Goal: Information Seeking & Learning: Learn about a topic

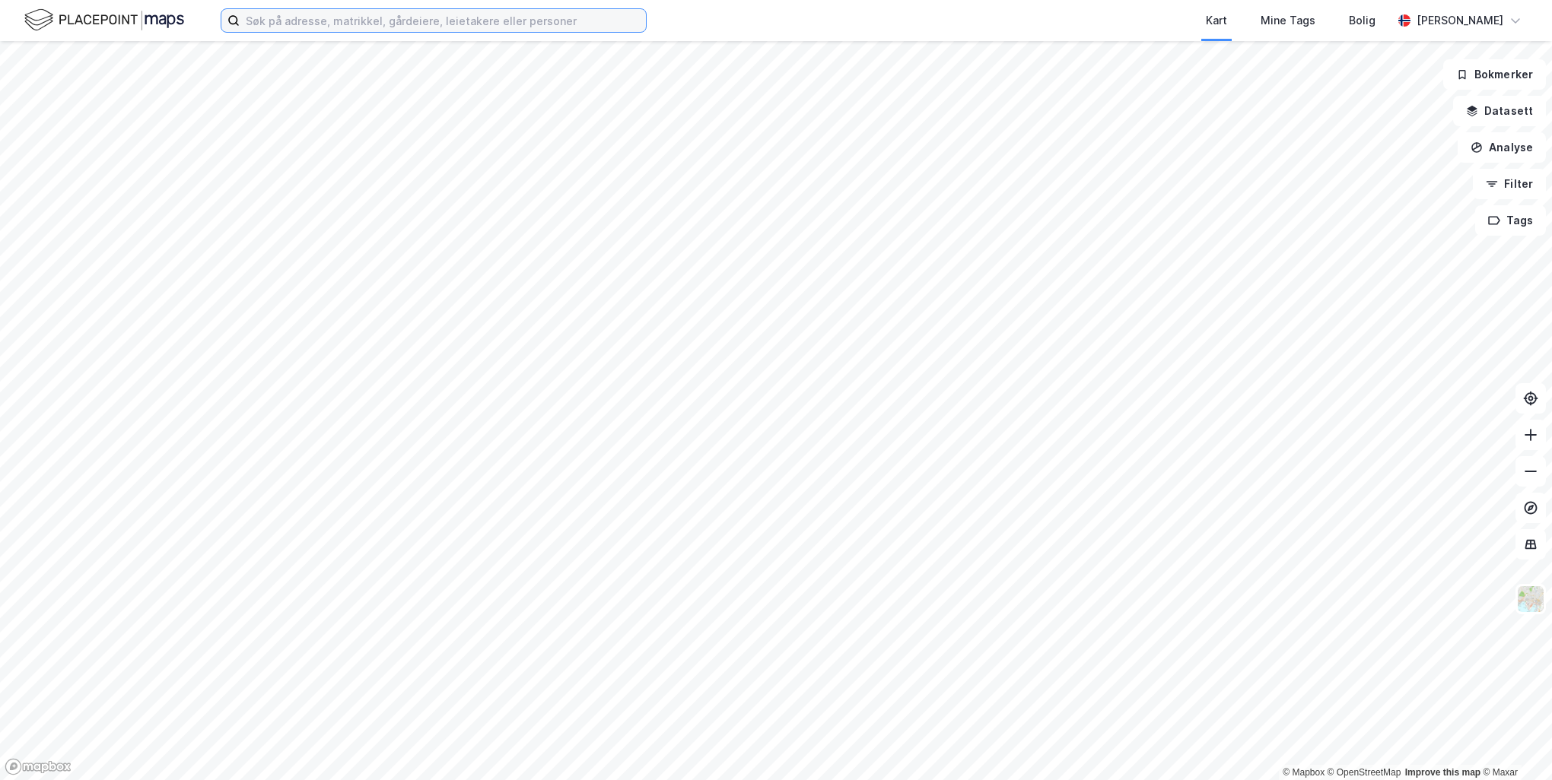
click at [310, 31] on input at bounding box center [443, 20] width 406 height 23
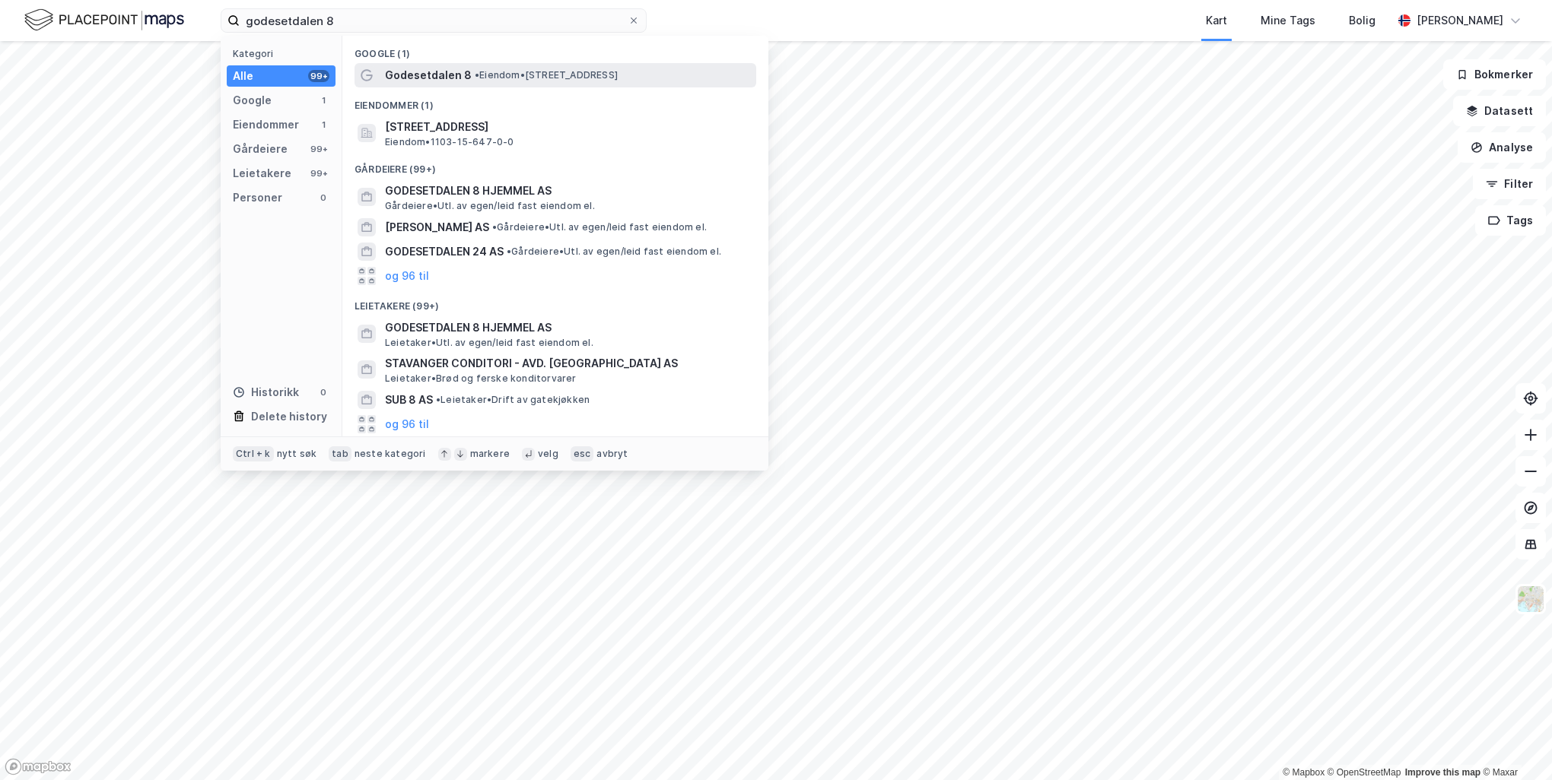
click at [419, 76] on span "Godesetdalen 8" at bounding box center [428, 75] width 87 height 18
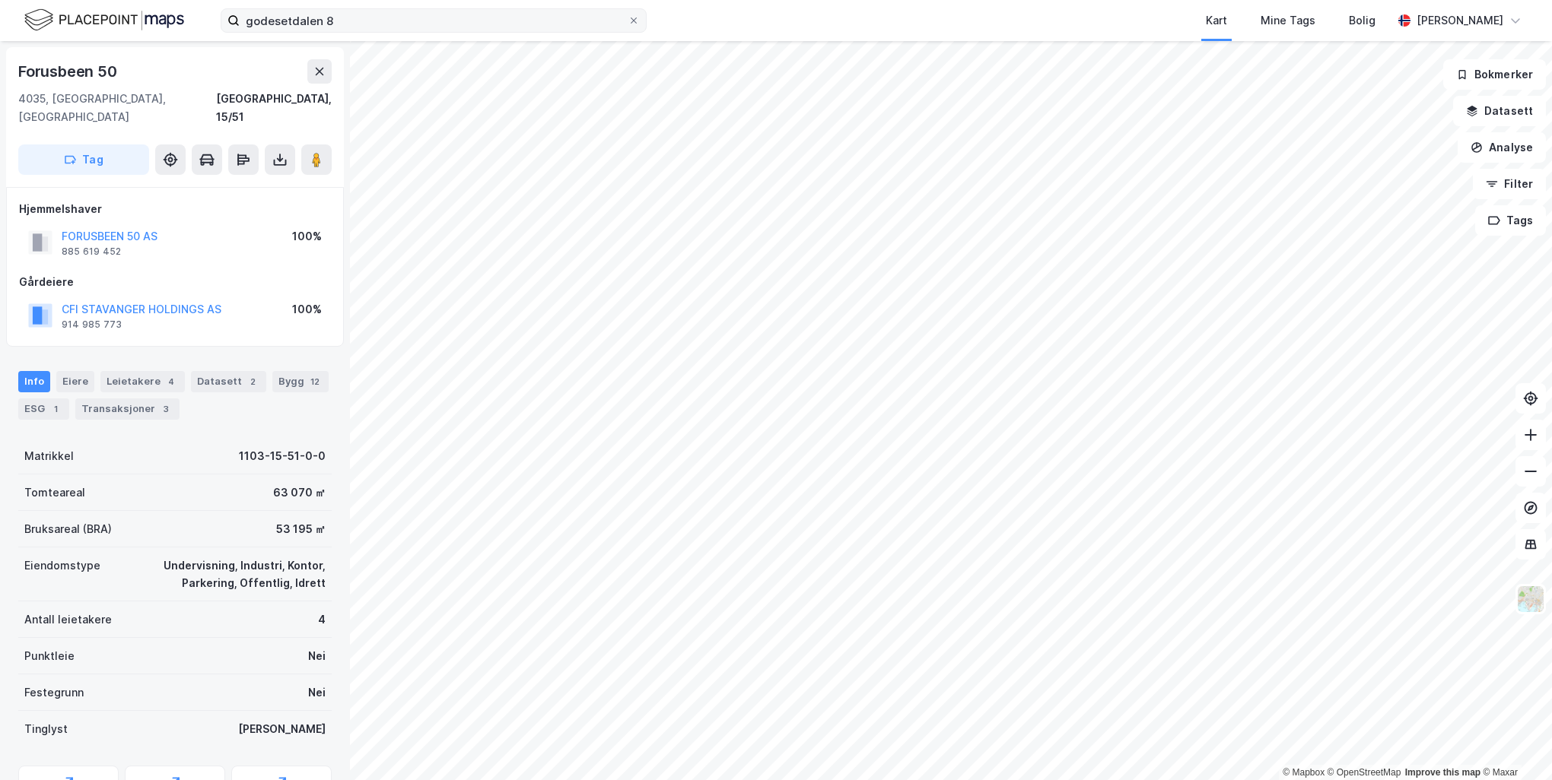
click at [379, 32] on label "godesetdalen 8" at bounding box center [434, 20] width 426 height 24
click at [379, 32] on input "godesetdalen 8" at bounding box center [434, 20] width 388 height 23
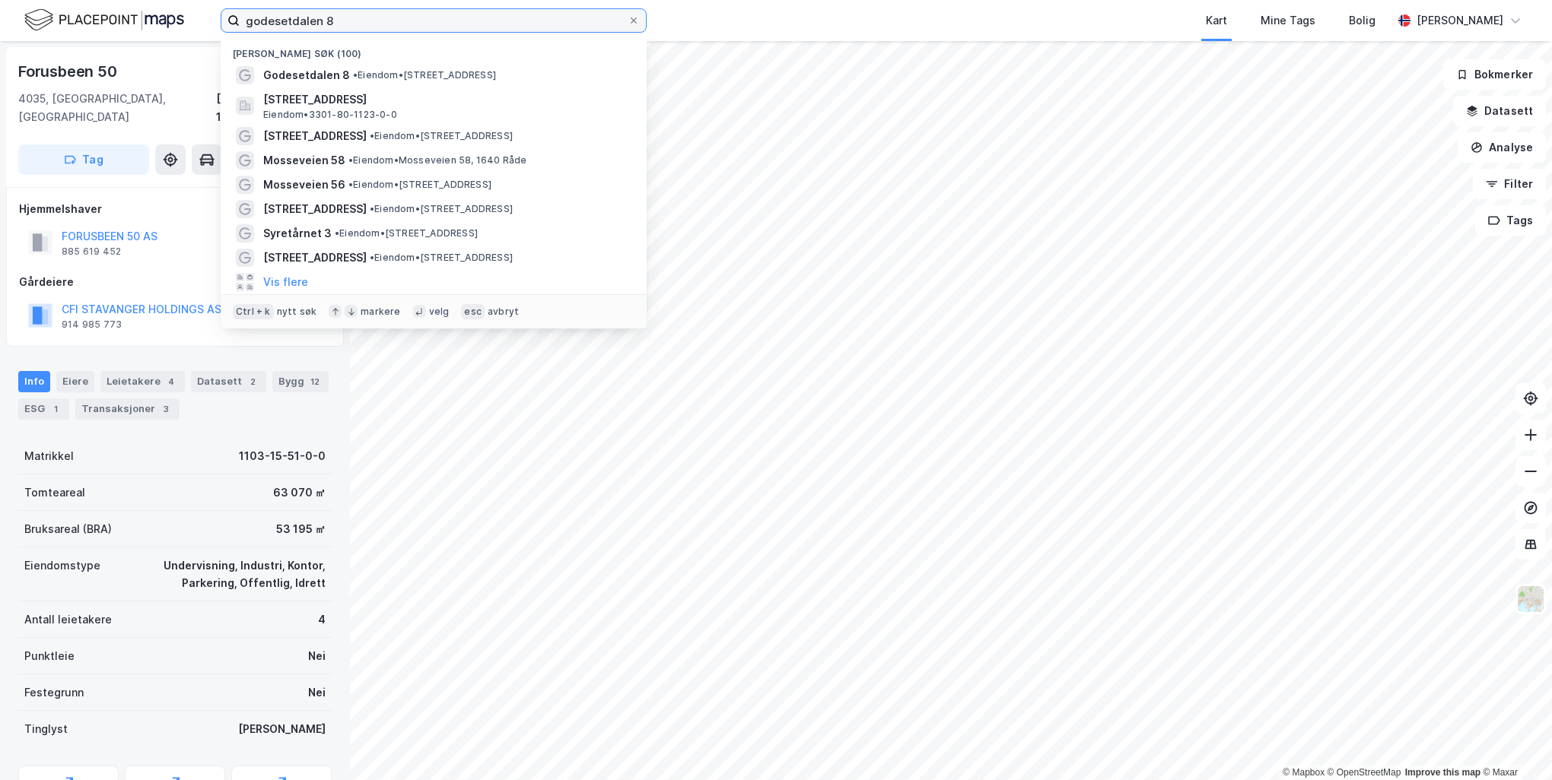
click at [380, 24] on input "godesetdalen 8" at bounding box center [434, 20] width 388 height 23
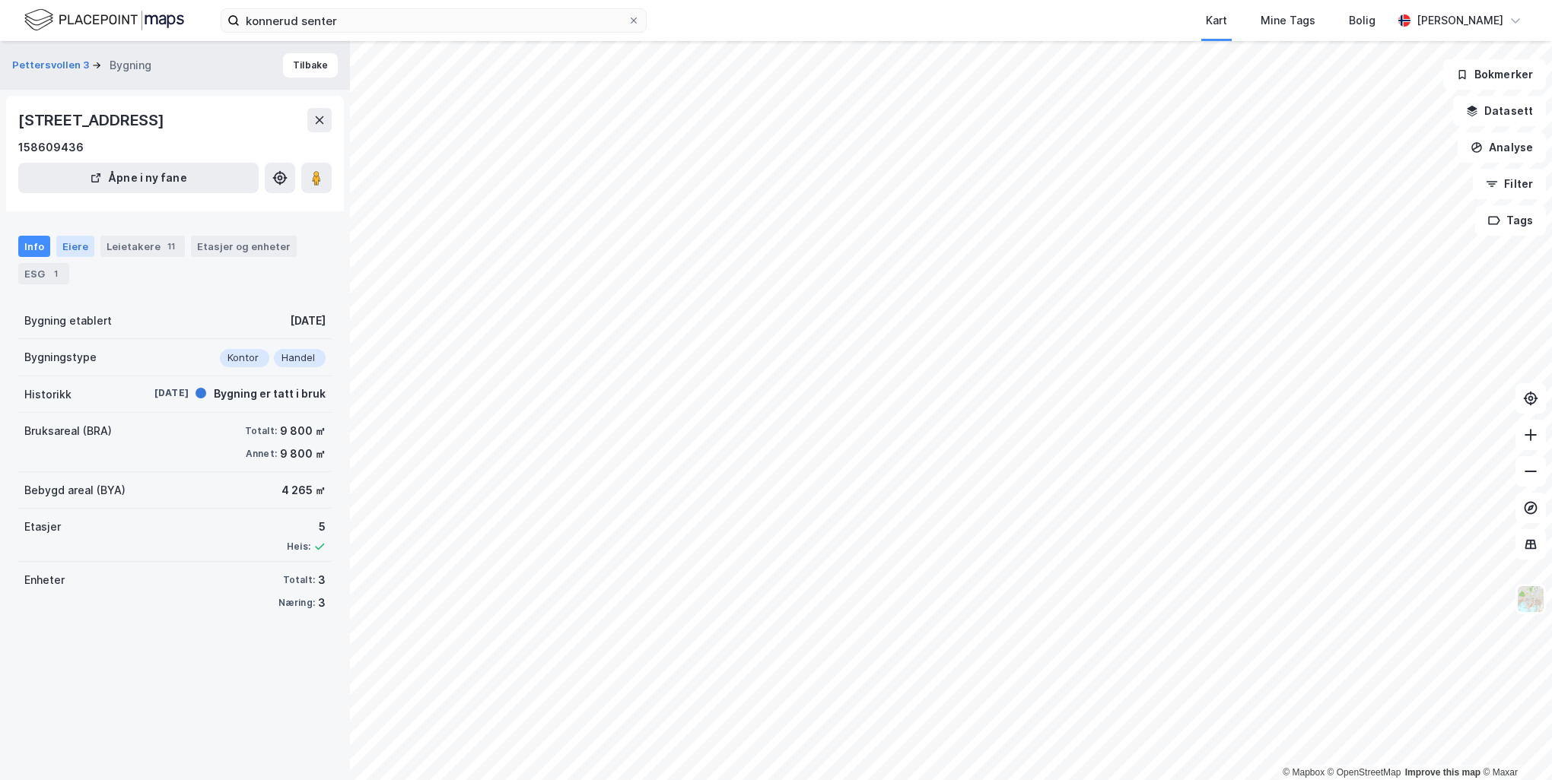
click at [88, 246] on div "Eiere" at bounding box center [75, 246] width 38 height 21
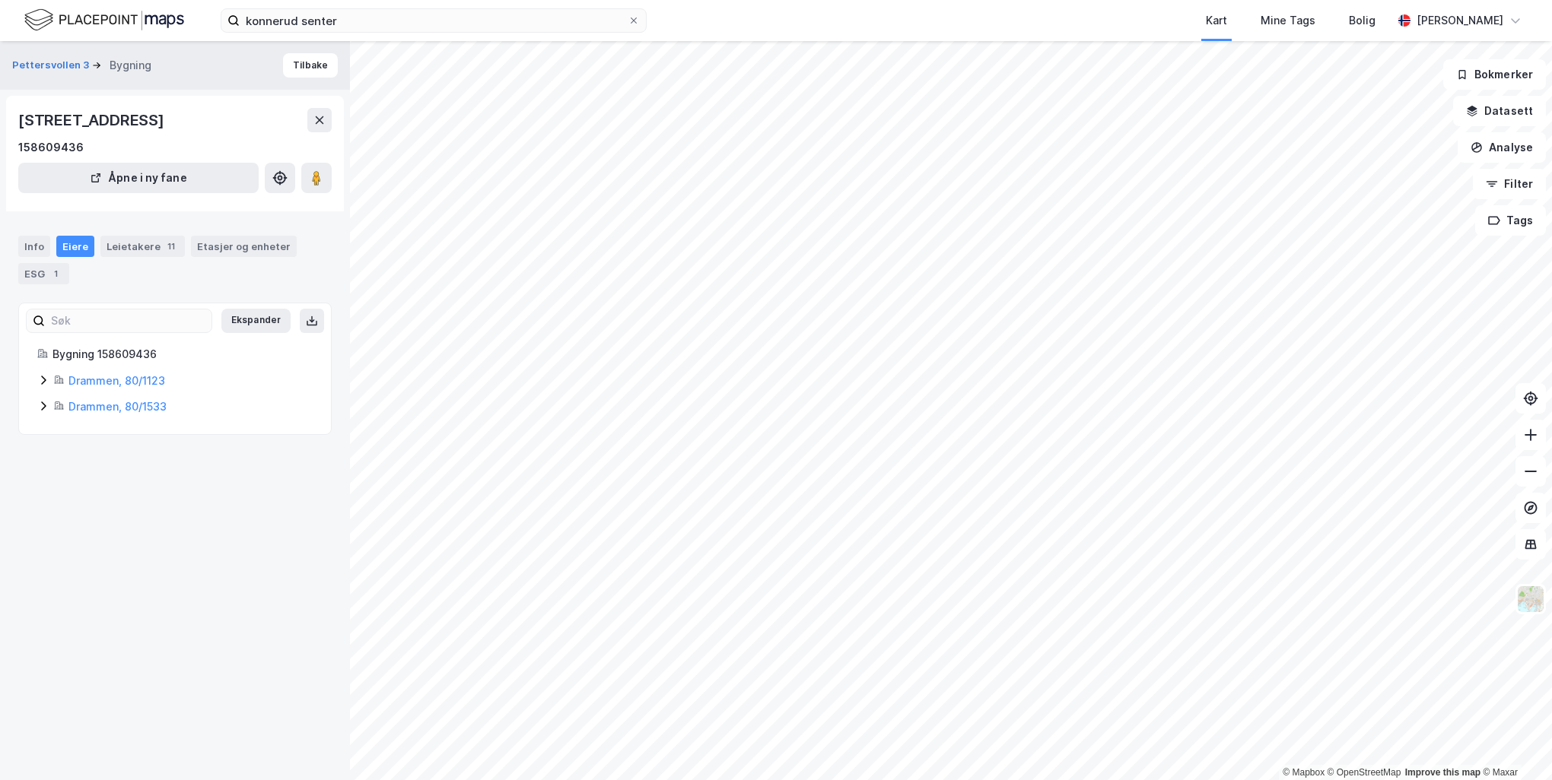
click at [43, 377] on icon at bounding box center [43, 380] width 5 height 9
click at [30, 449] on div "Bygning 158609436 Drammen, 80/1123 Hjemmel til eiendomsrett 100% Konnerud Nærse…" at bounding box center [175, 406] width 312 height 122
click at [39, 454] on icon at bounding box center [43, 458] width 12 height 12
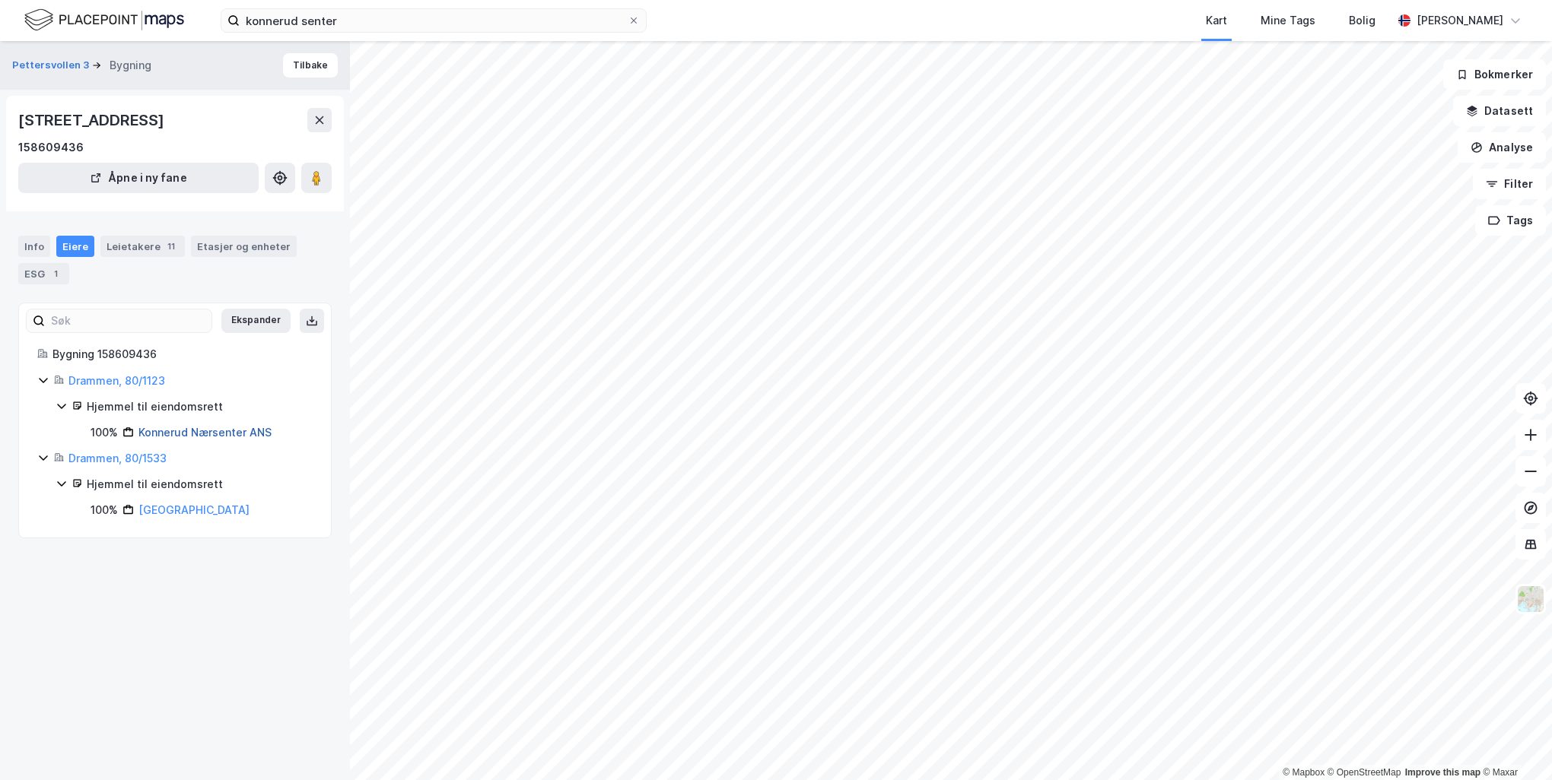
click at [243, 434] on link "Konnerud Nærsenter ANS" at bounding box center [204, 432] width 133 height 13
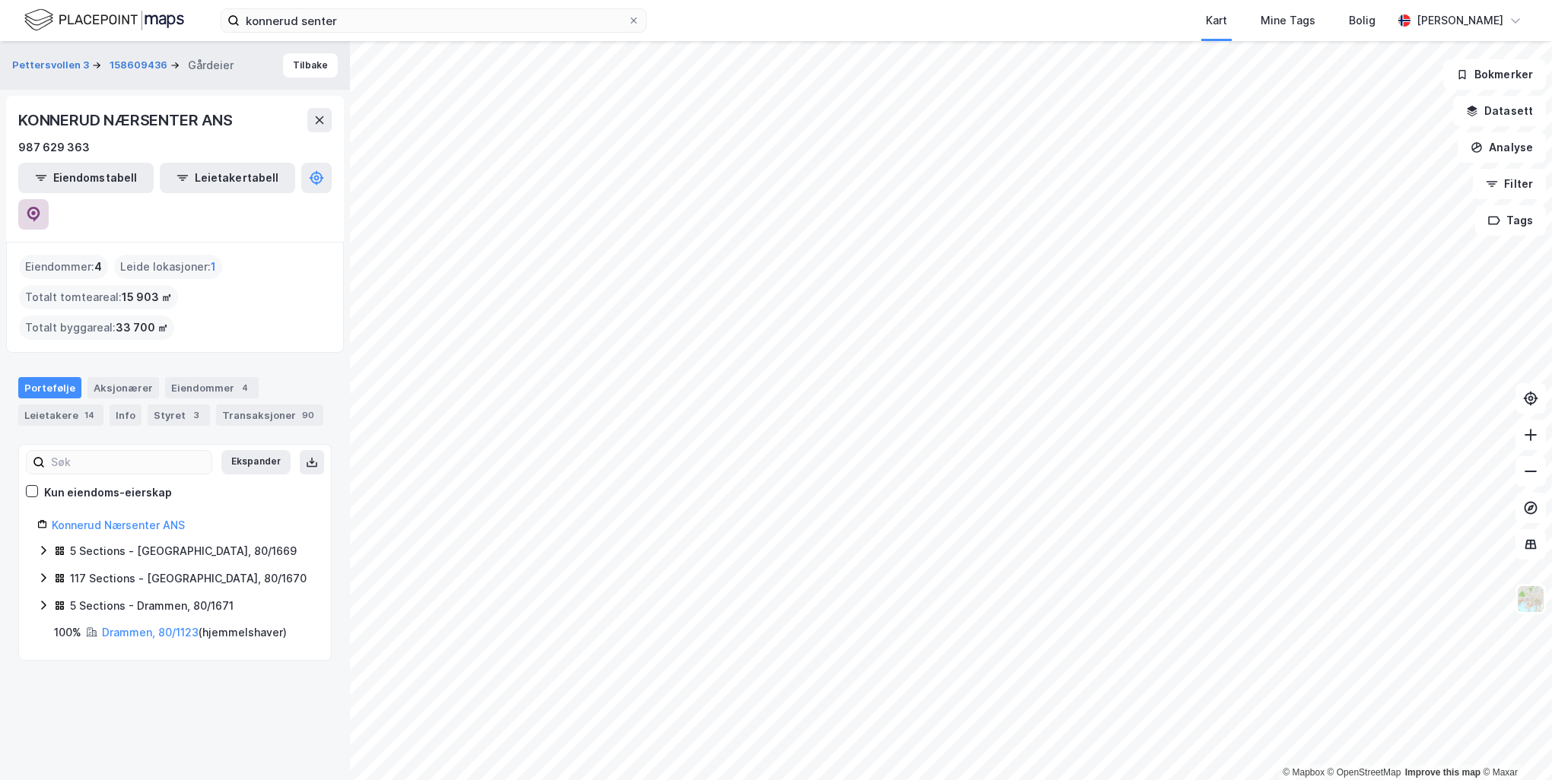
click at [49, 199] on button at bounding box center [33, 214] width 30 height 30
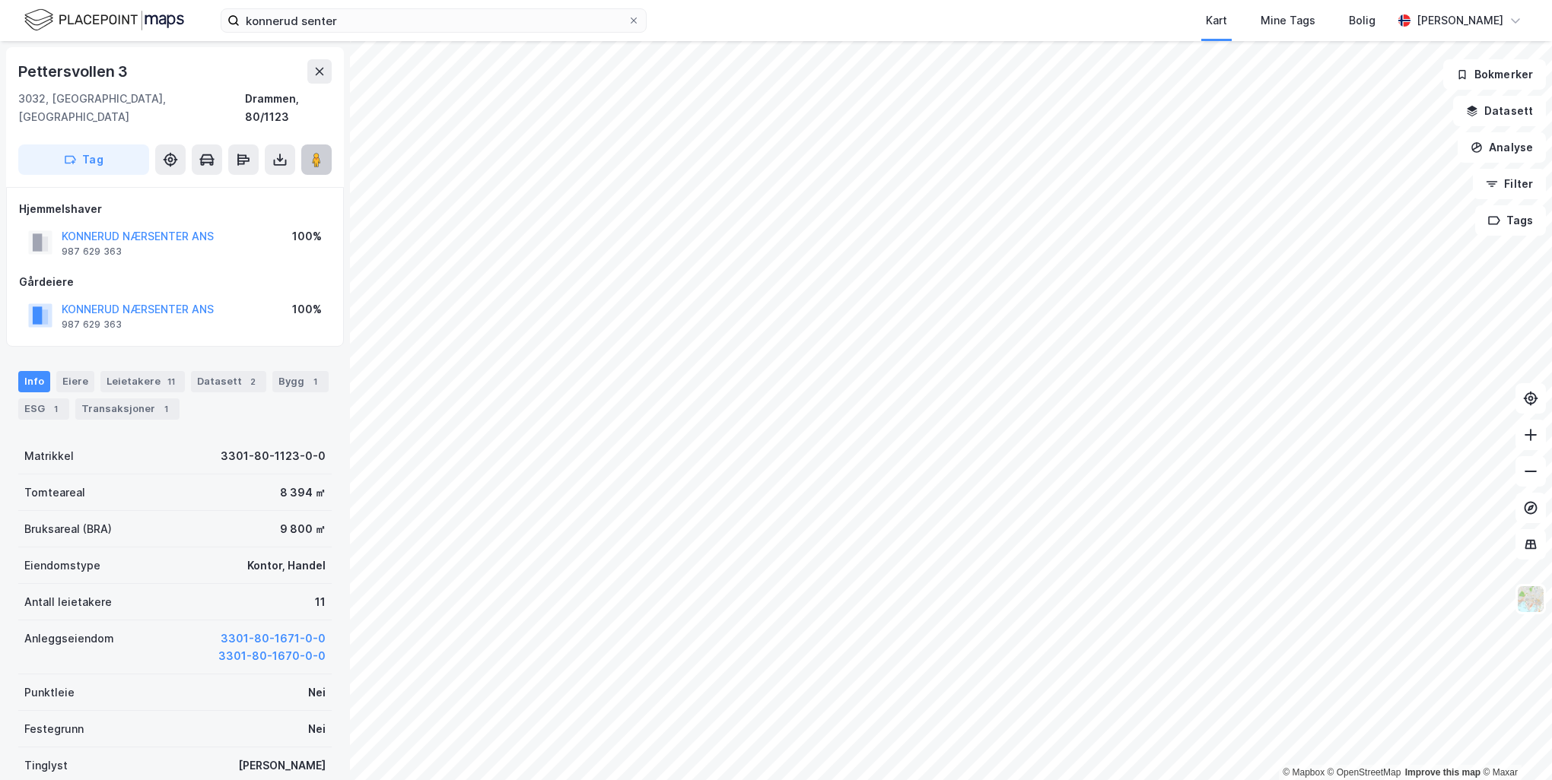
click at [322, 152] on icon at bounding box center [316, 159] width 15 height 15
click at [454, 21] on input "konnerud senter" at bounding box center [434, 20] width 388 height 23
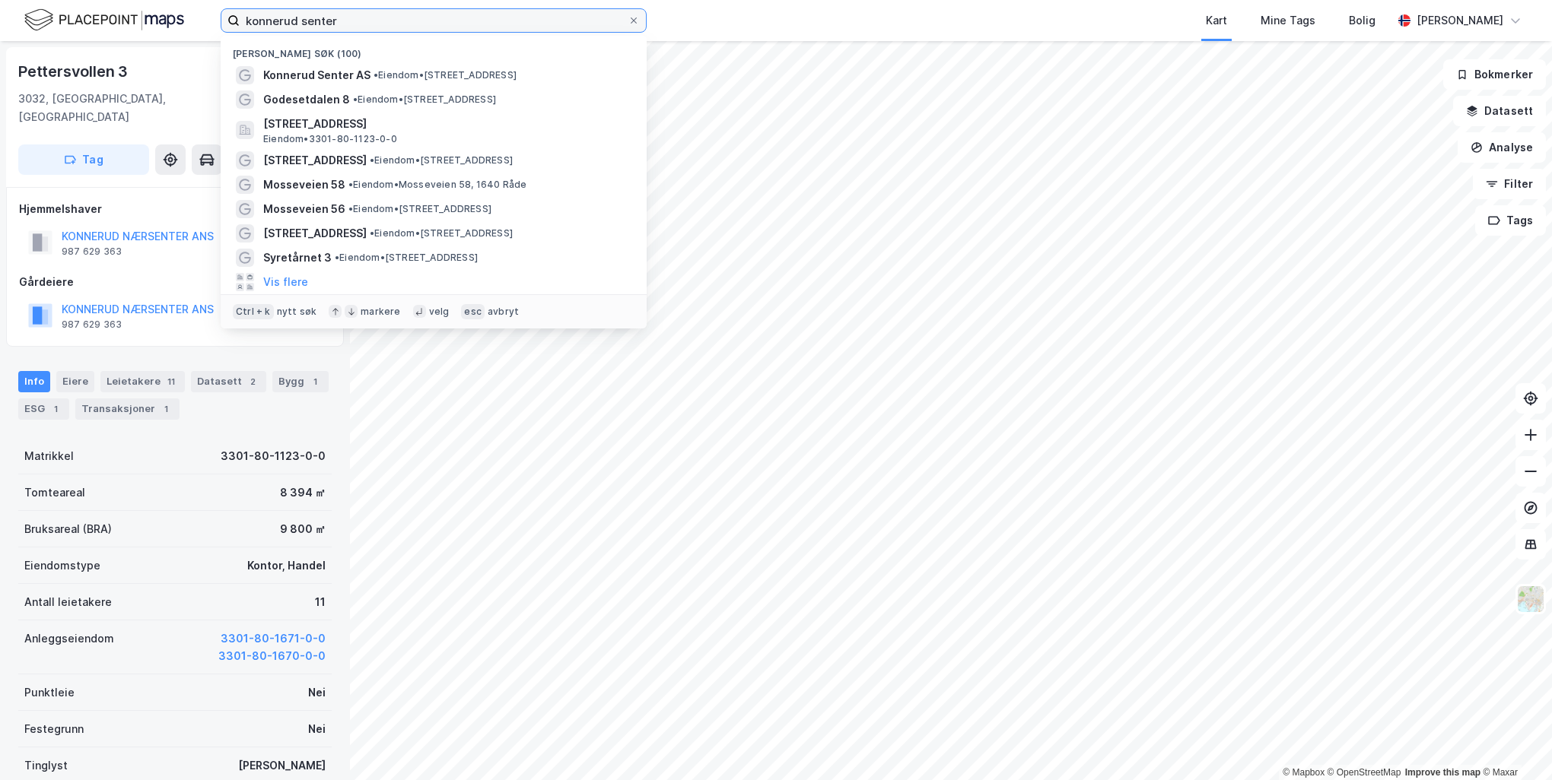
click at [454, 21] on input "konnerud senter" at bounding box center [434, 20] width 388 height 23
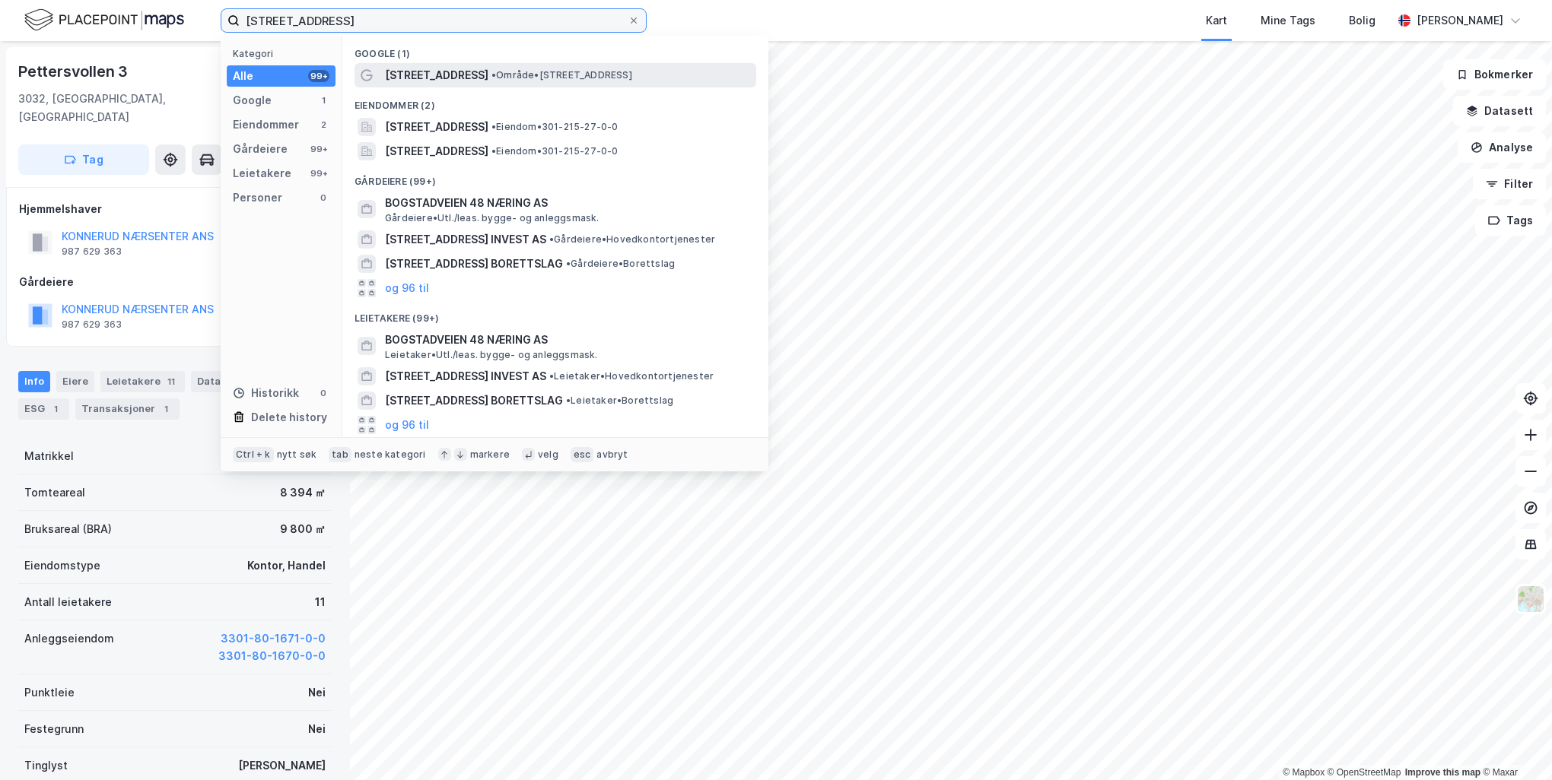
type input "[STREET_ADDRESS]"
click at [471, 72] on span "[STREET_ADDRESS]" at bounding box center [436, 75] width 103 height 18
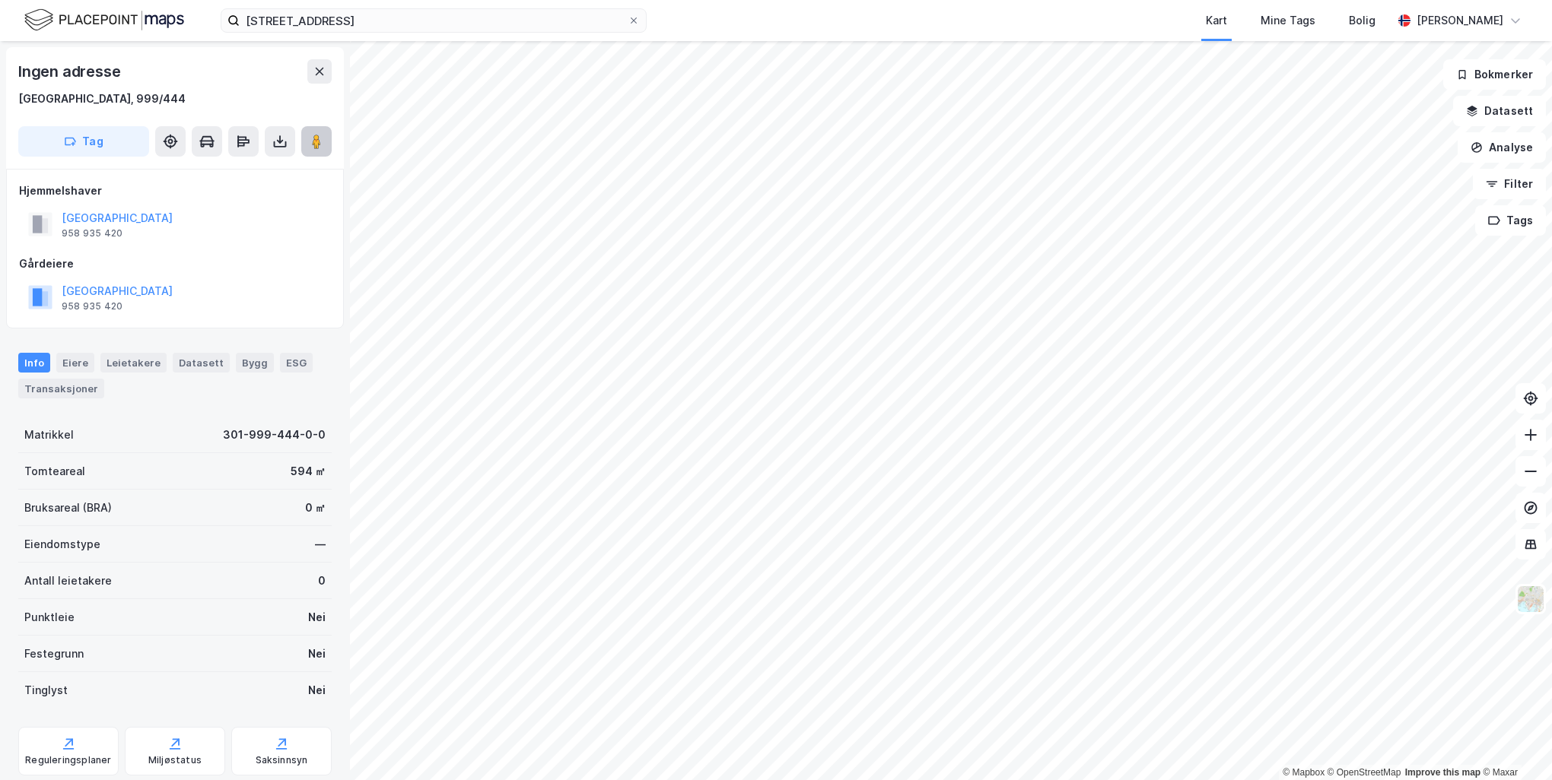
click at [310, 145] on icon at bounding box center [316, 141] width 15 height 15
